Goal: Information Seeking & Learning: Learn about a topic

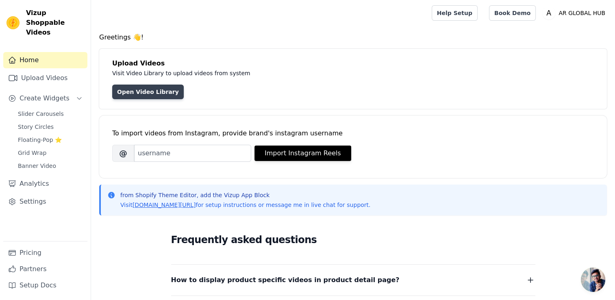
click at [148, 94] on link "Open Video Library" at bounding box center [148, 92] width 72 height 15
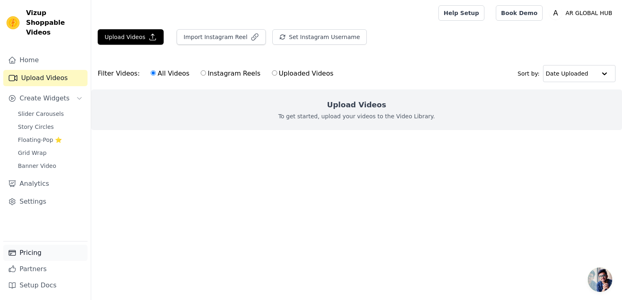
click at [23, 254] on link "Pricing" at bounding box center [45, 253] width 84 height 16
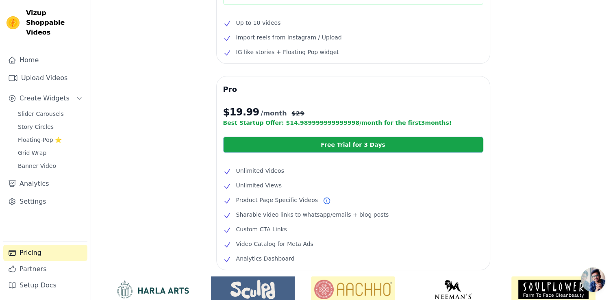
scroll to position [172, 0]
